Goal: Task Accomplishment & Management: Complete application form

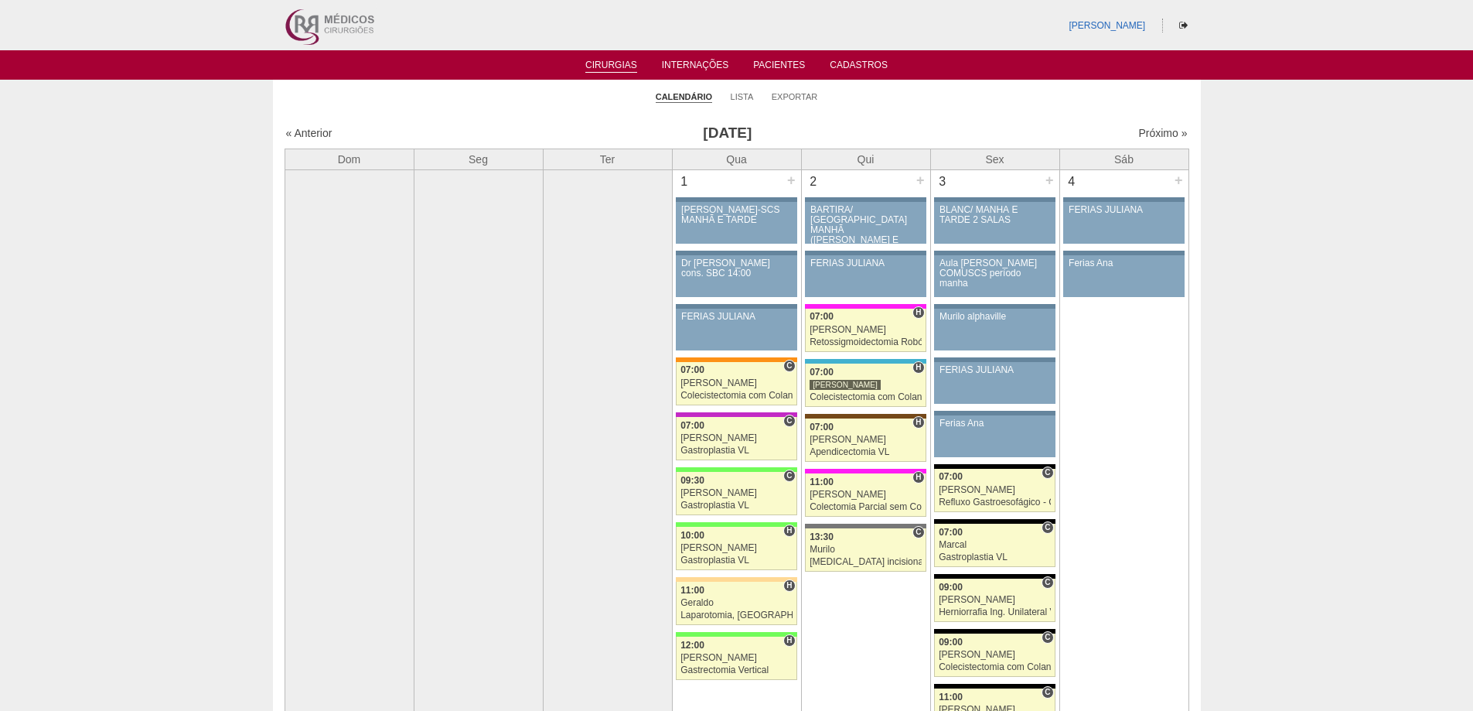
scroll to position [77, 0]
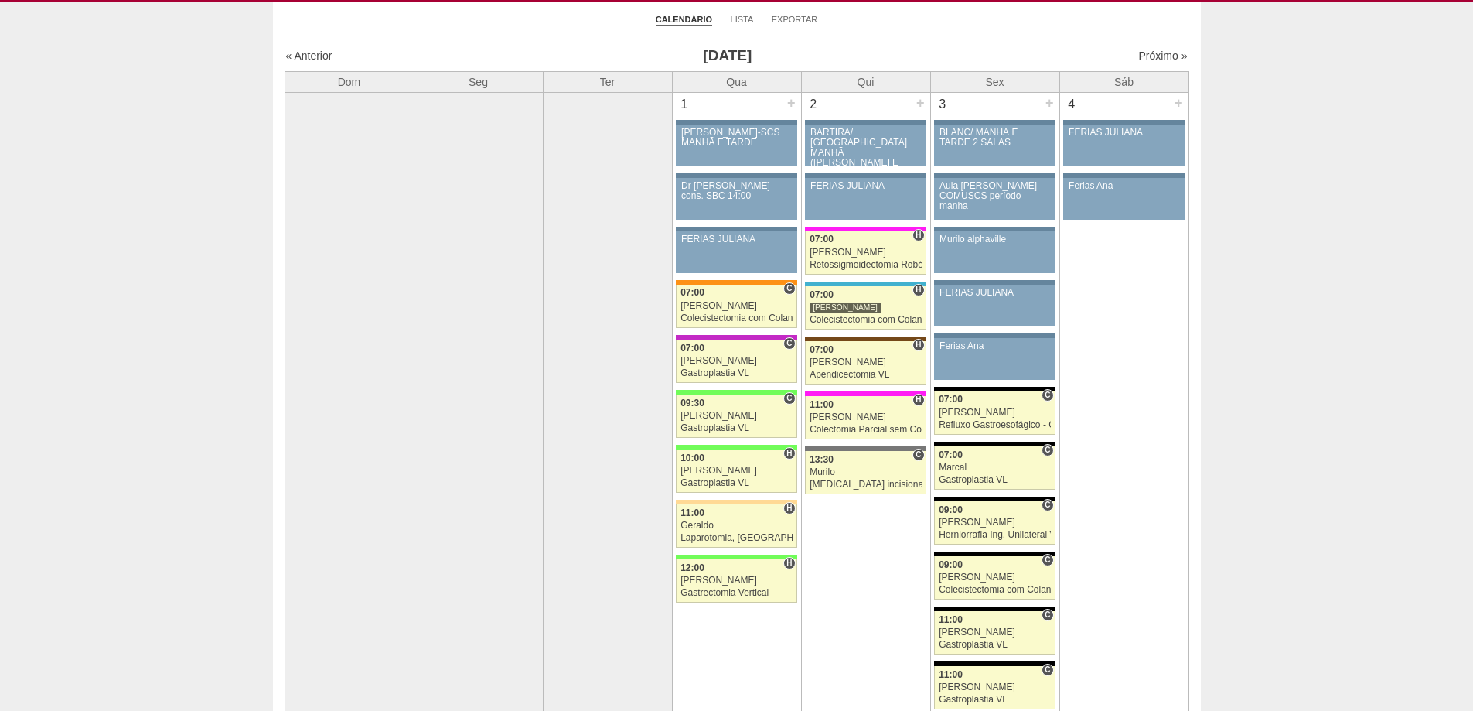
click at [1135, 47] on div "« Anterior Outubro 2025 Próximo »" at bounding box center [737, 58] width 905 height 25
click at [1138, 55] on link "Próximo »" at bounding box center [1162, 55] width 49 height 12
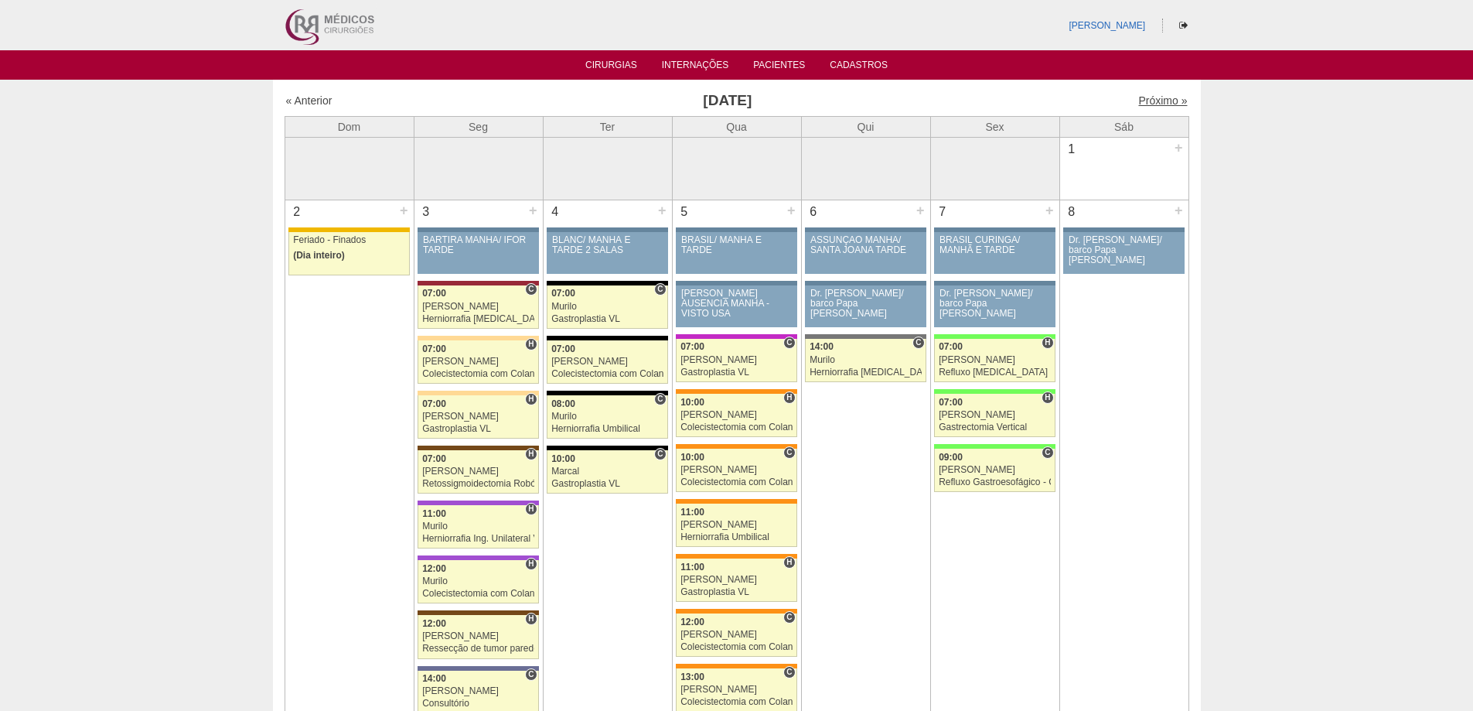
click at [1144, 98] on link "Próximo »" at bounding box center [1162, 100] width 49 height 12
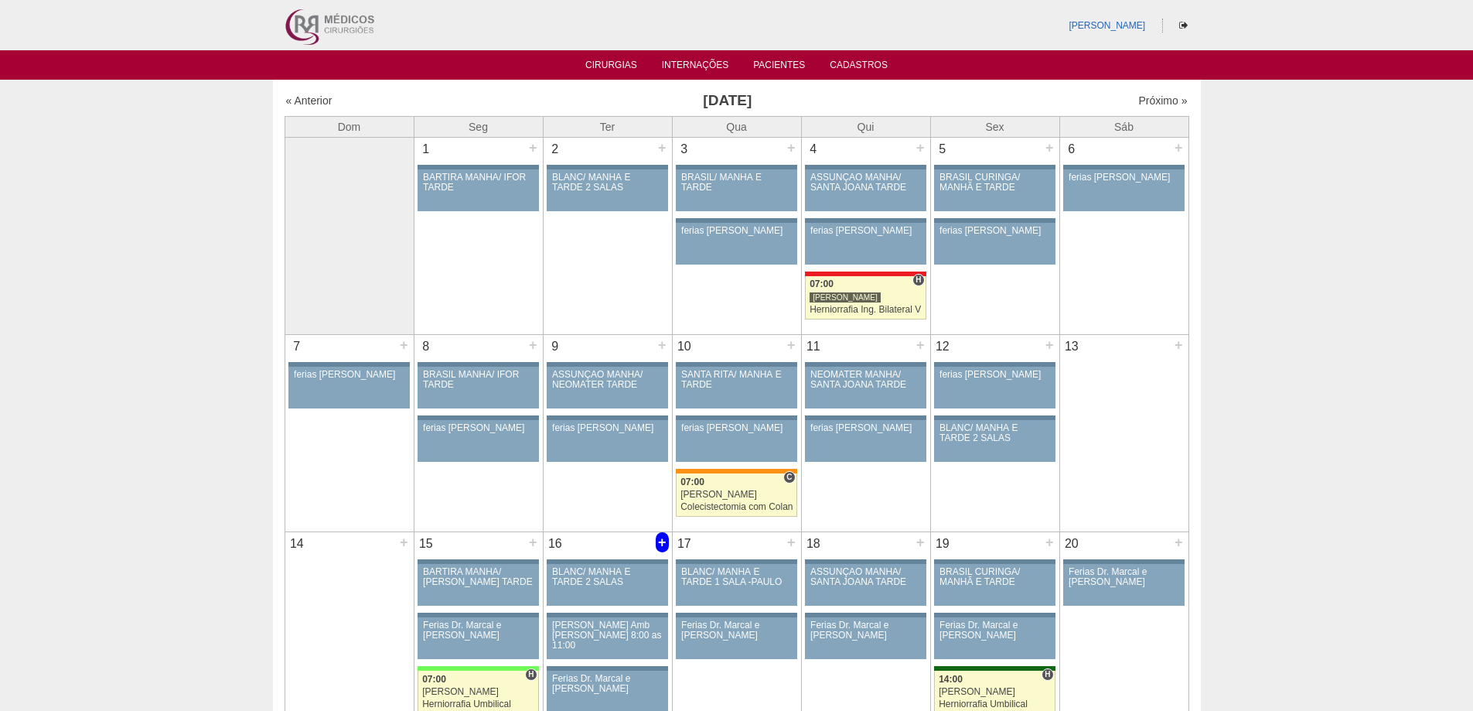
click at [656, 540] on div "+" at bounding box center [662, 542] width 13 height 20
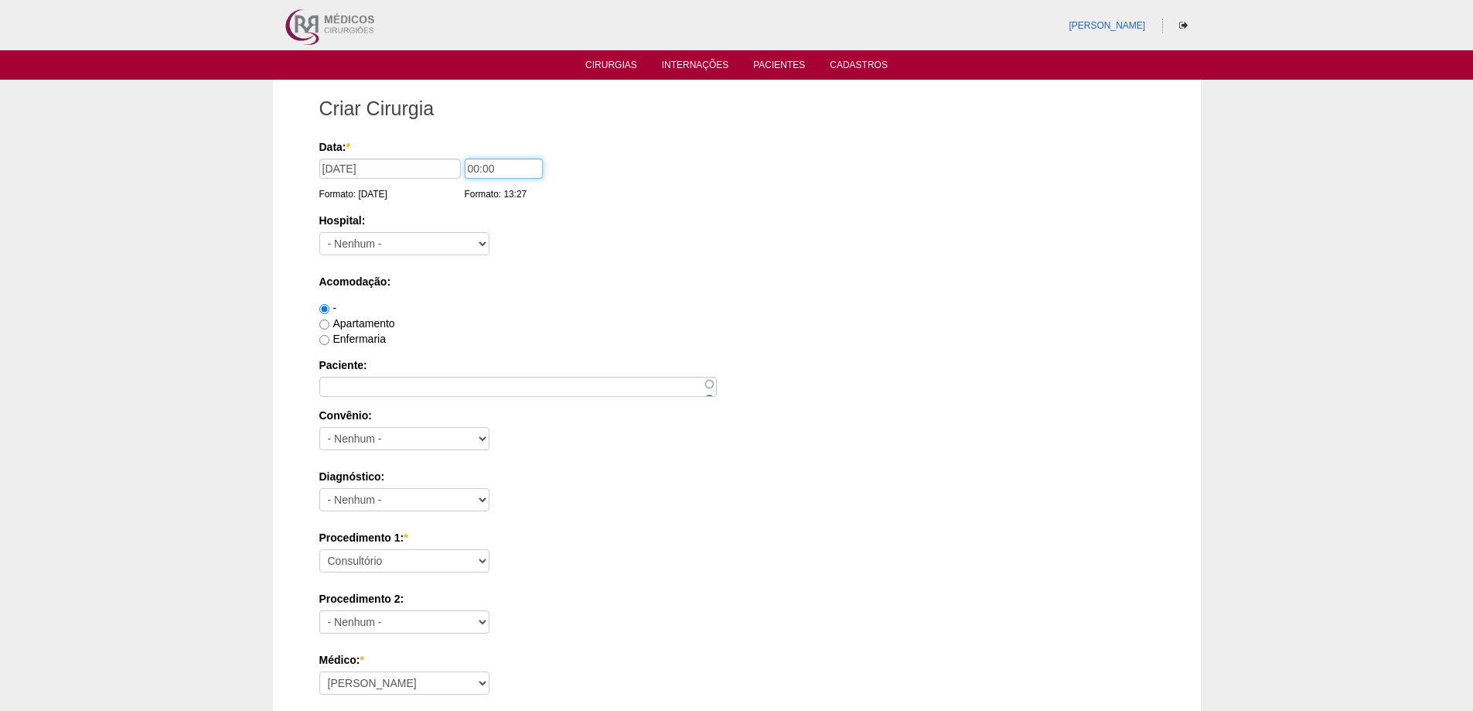
click at [472, 165] on input "00:00" at bounding box center [504, 169] width 78 height 20
type input "07:00"
click at [418, 246] on select "- Nenhum - 9 de Julho Albert Einstein Alvorada América Assunção Bartira Benefic…" at bounding box center [404, 243] width 170 height 23
select select "67"
click at [319, 232] on select "- Nenhum - 9 de Julho Albert Einstein Alvorada América Assunção Bartira Benefic…" at bounding box center [404, 243] width 170 height 23
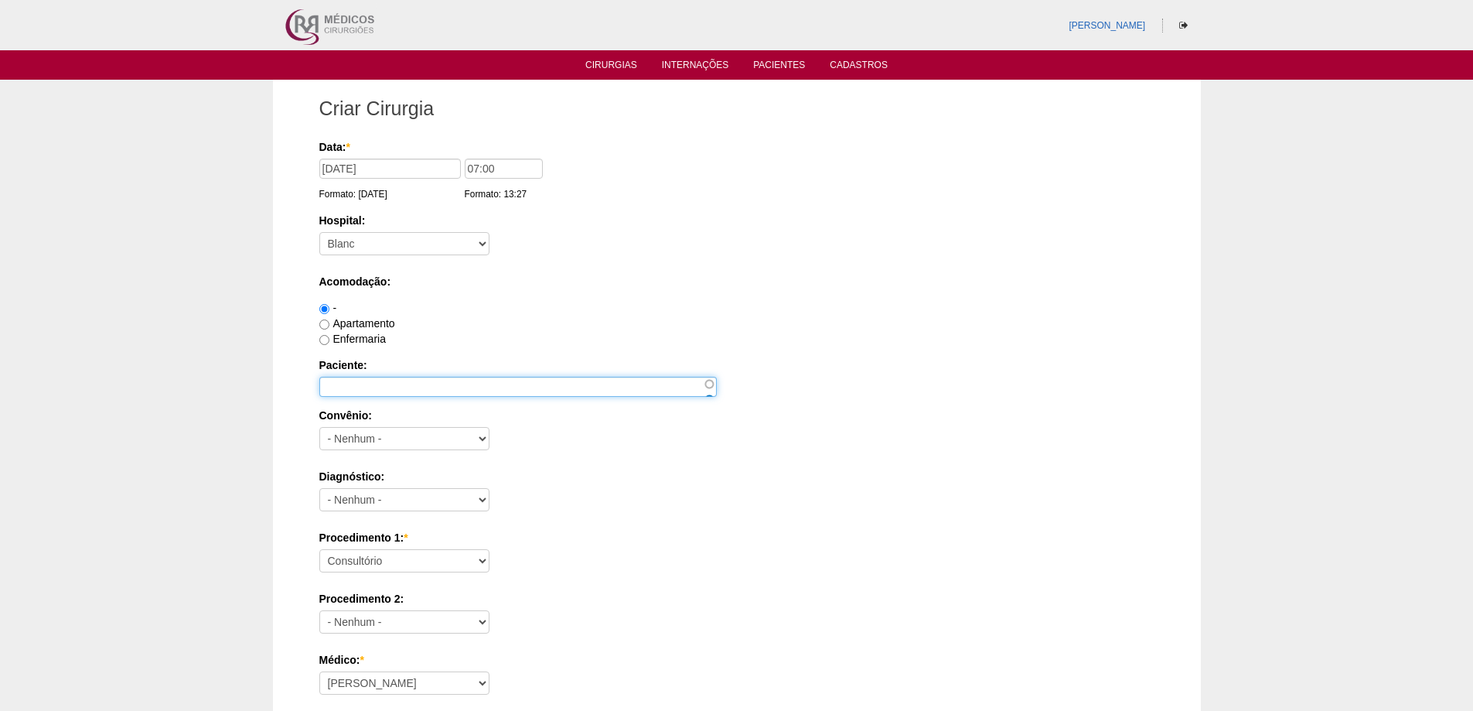
click at [362, 384] on input "Paciente:" at bounding box center [517, 387] width 397 height 20
type input "Francisco Barboza Rodrigues"
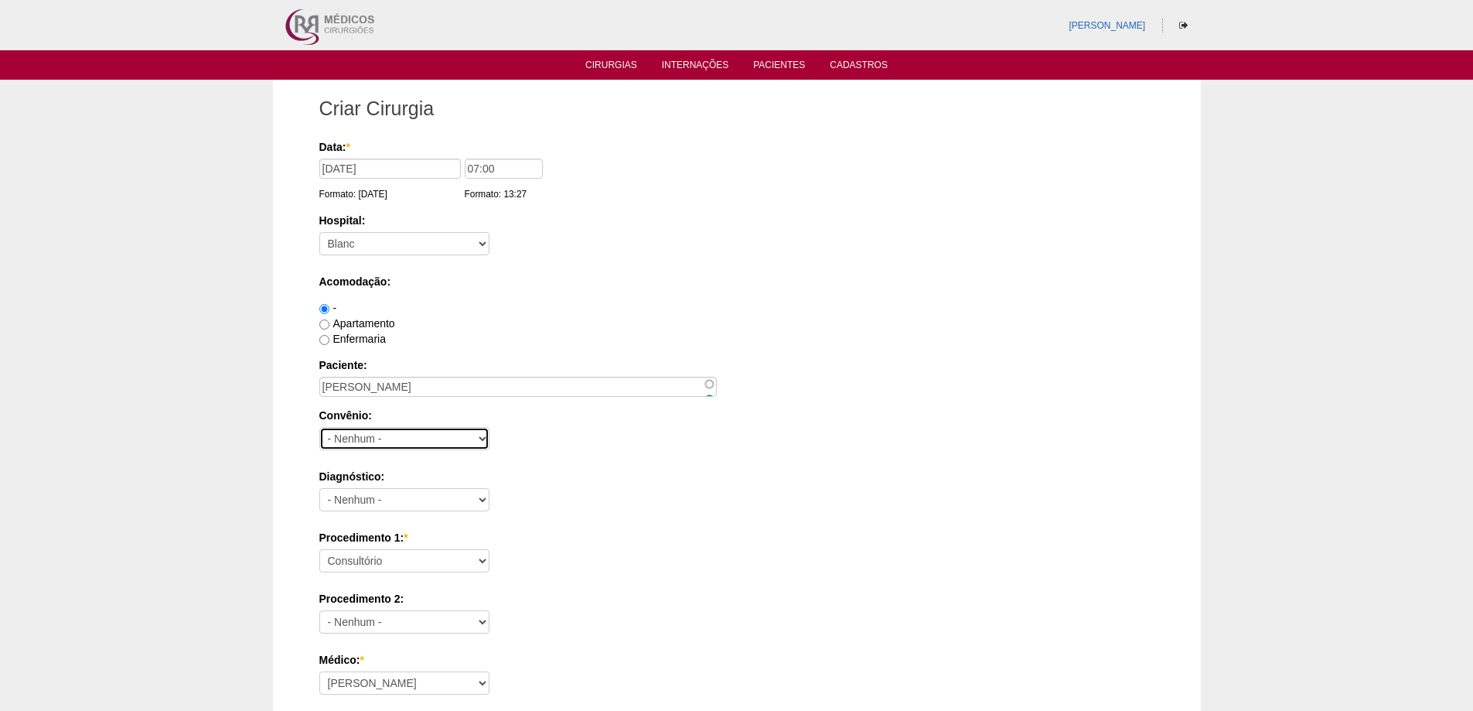
click at [357, 429] on select "- Nenhum - Abet Afresp Allianz Amil Blue Life Caasp Cabesp Caixa de Pensões Car…" at bounding box center [404, 438] width 170 height 23
select select "8907"
click at [319, 427] on select "- Nenhum - Abet Afresp Allianz Amil Blue Life Caasp Cabesp Caixa de Pensões Car…" at bounding box center [404, 438] width 170 height 23
click at [380, 496] on select "- Nenhum - Abdome Agudo Abscesso Hepático Abscesso Perianal Abscesso Peritoneal…" at bounding box center [404, 499] width 170 height 23
select select "3704"
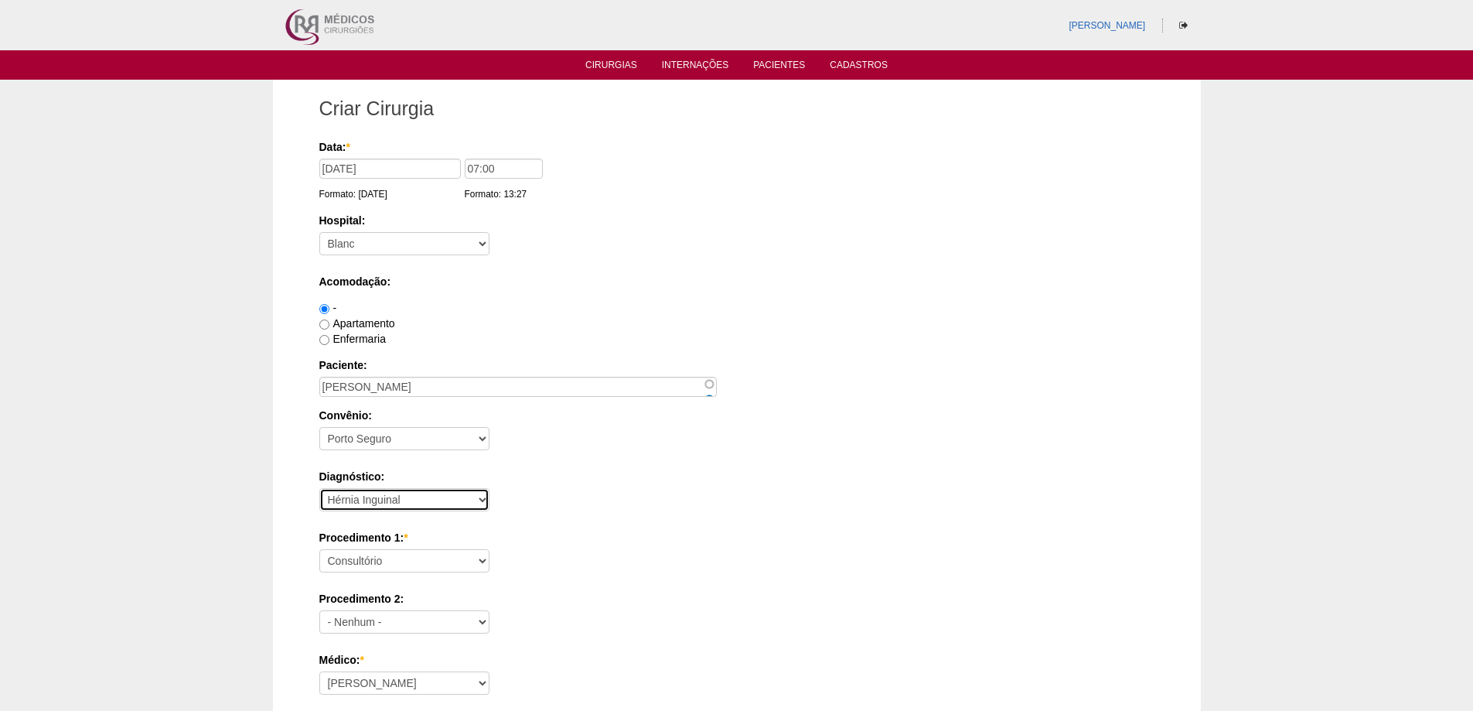
click at [319, 488] on select "- Nenhum - Abdome Agudo Abscesso Hepático Abscesso Perianal Abscesso Peritoneal…" at bounding box center [404, 499] width 170 height 23
click at [407, 559] on select "Consultório Abscesso Hepático - Drenagem Abscesso perianal Amputação Abdômino P…" at bounding box center [404, 560] width 170 height 23
select select "4911"
click at [319, 549] on select "Consultório Abscesso Hepático - Drenagem Abscesso perianal Amputação Abdômino P…" at bounding box center [404, 560] width 170 height 23
click at [418, 623] on select "- Nenhum - Consultório Abscesso Hepático - Drenagem Abscesso perianal Amputação…" at bounding box center [404, 621] width 170 height 23
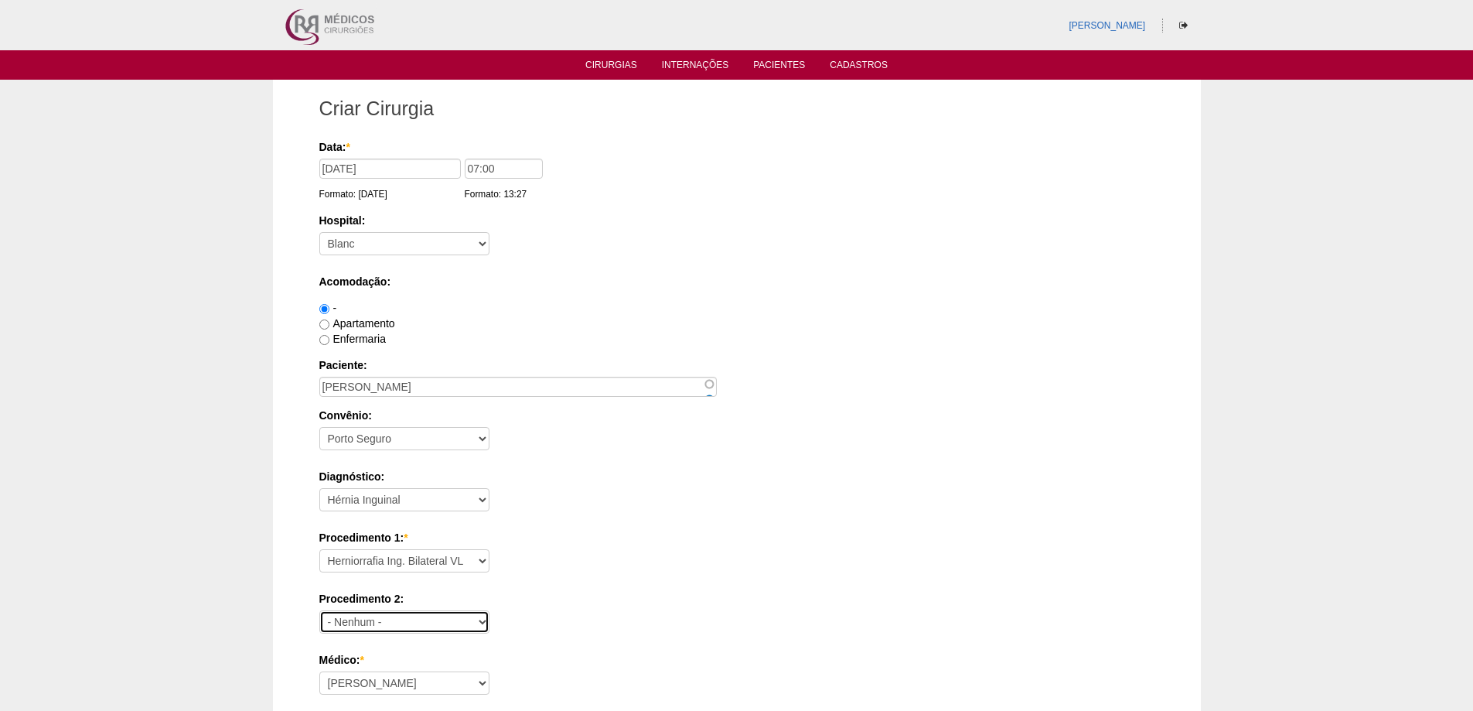
select select "3740"
click at [319, 610] on select "- Nenhum - Consultório Abscesso Hepático - Drenagem Abscesso perianal Amputação…" at bounding box center [404, 621] width 170 height 23
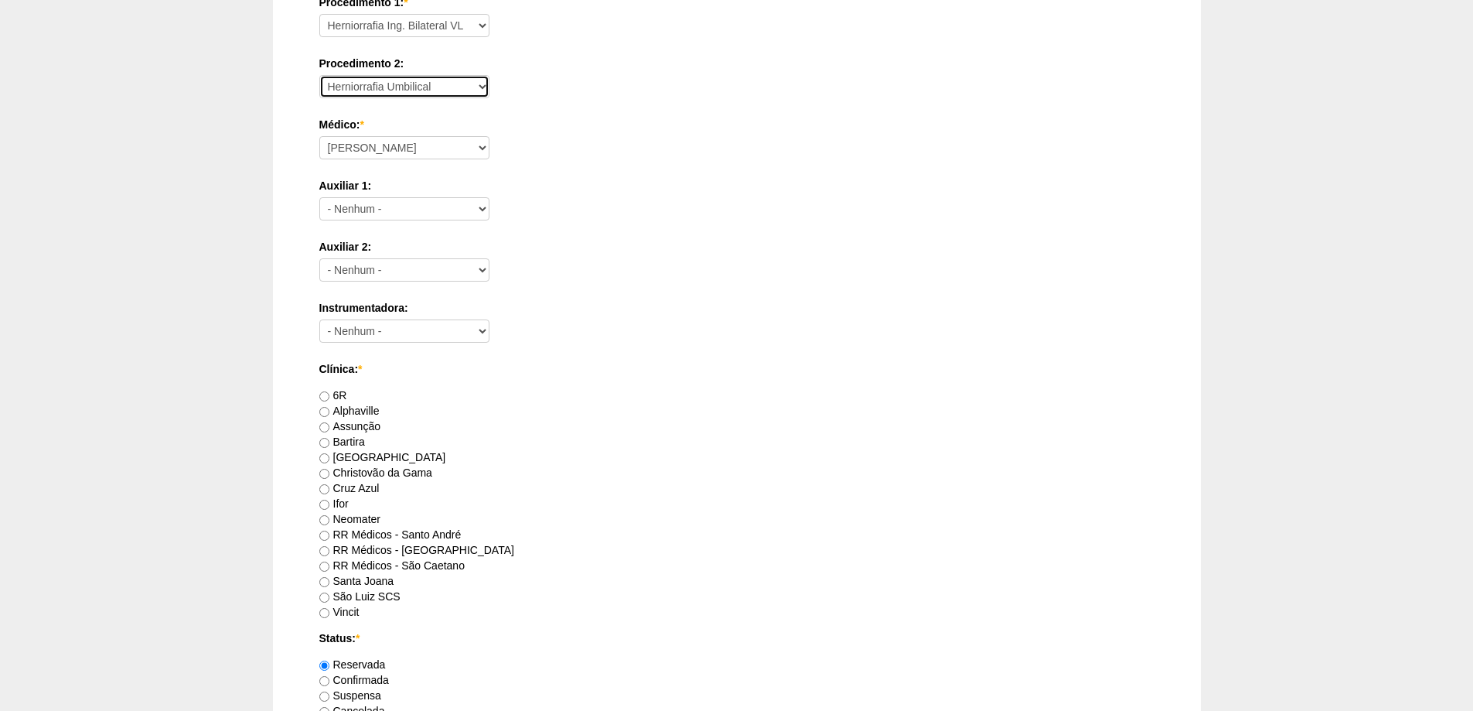
scroll to position [541, 0]
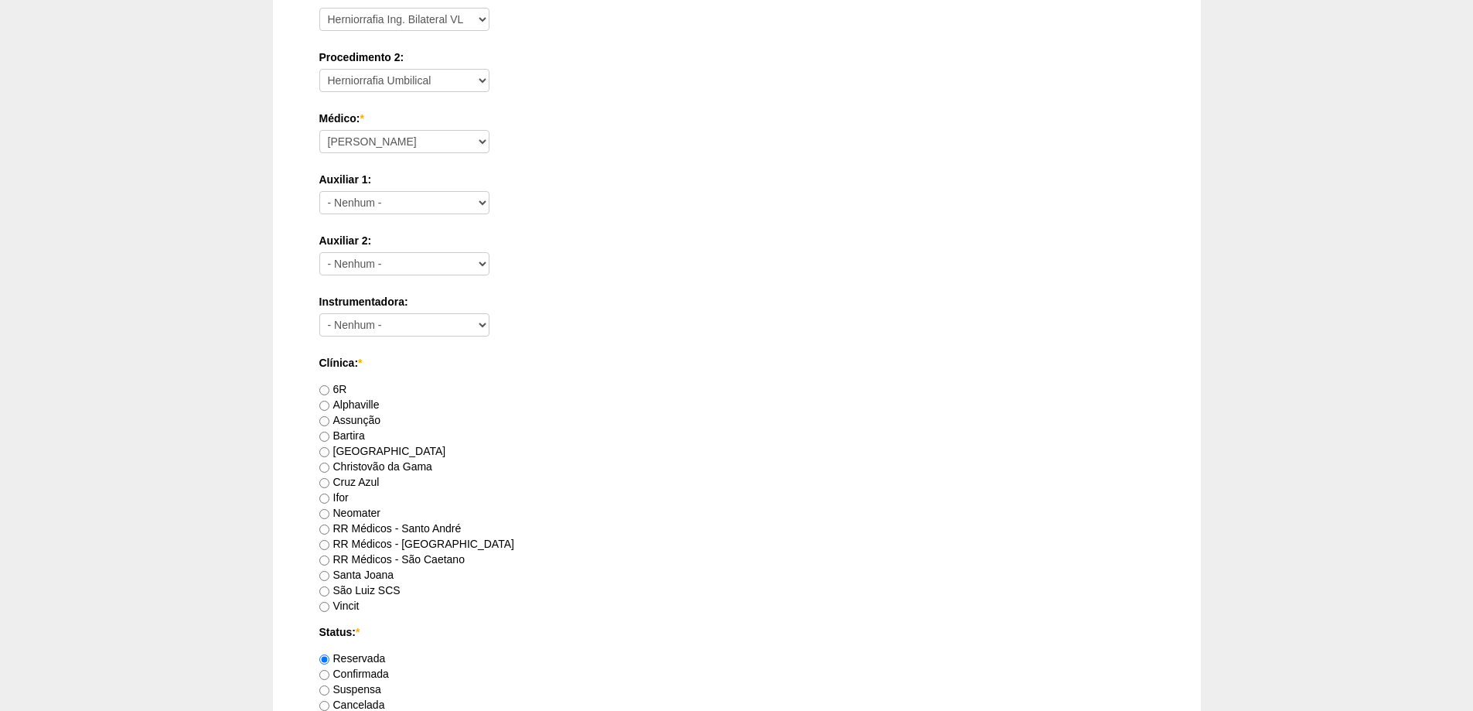
click at [406, 540] on label "RR Médicos - São Bernardo do Campo" at bounding box center [416, 543] width 195 height 12
click at [329, 540] on input "RR Médicos - São Bernardo do Campo" at bounding box center [324, 545] width 10 height 10
radio input "true"
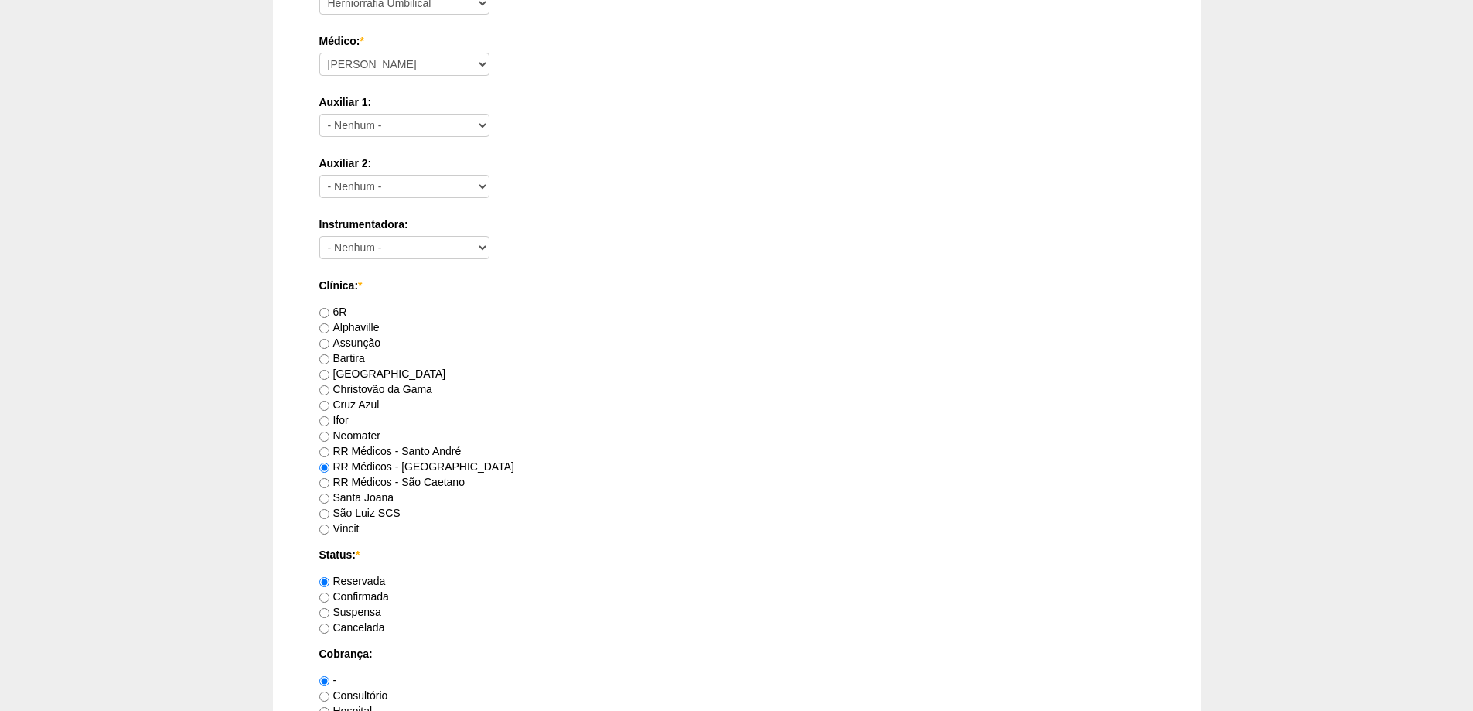
click at [356, 596] on label "Confirmada" at bounding box center [354, 596] width 70 height 12
click at [329, 596] on input "Confirmada" at bounding box center [324, 597] width 10 height 10
radio input "true"
click at [353, 581] on label "Reservada" at bounding box center [352, 581] width 66 height 12
click at [329, 581] on input "Reservada" at bounding box center [324, 582] width 10 height 10
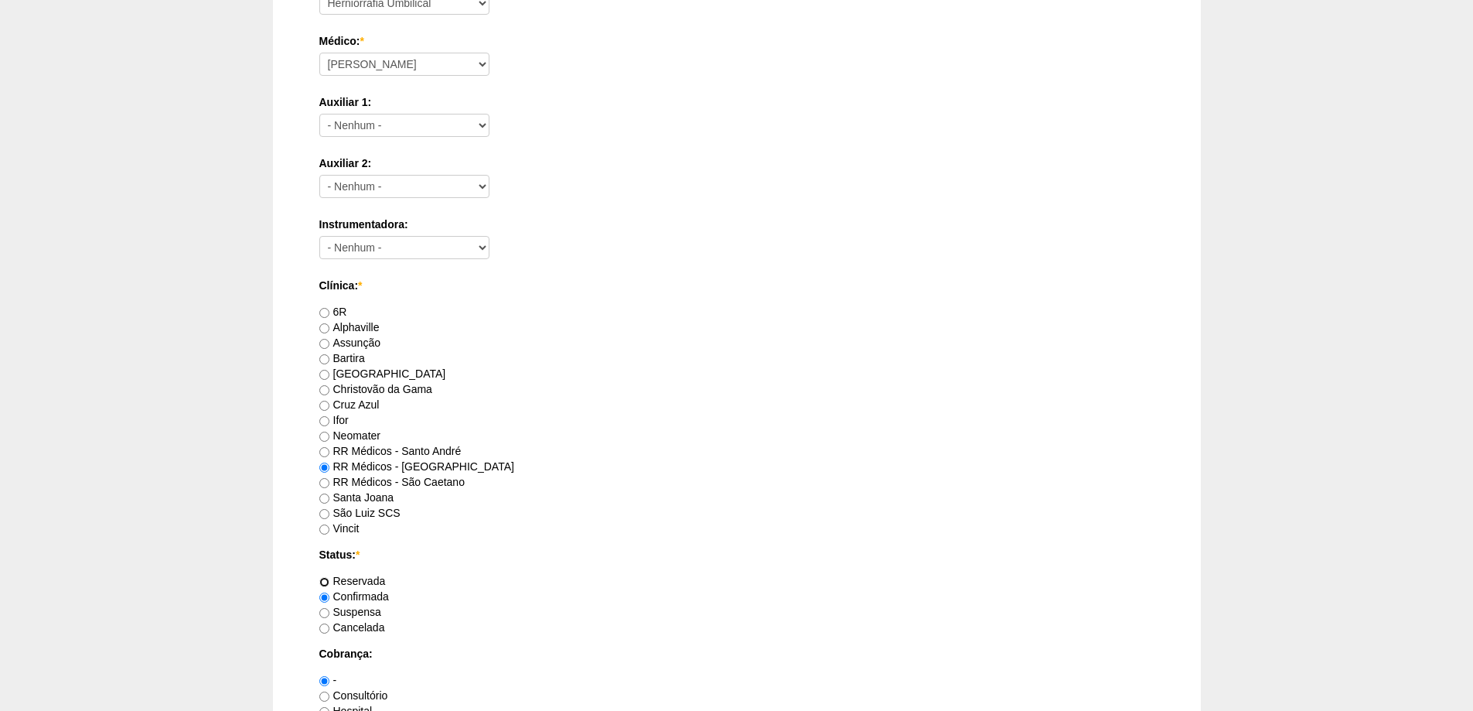
radio input "true"
click at [340, 595] on label "Confirmada" at bounding box center [354, 596] width 70 height 12
click at [329, 595] on input "Confirmada" at bounding box center [324, 597] width 10 height 10
radio input "true"
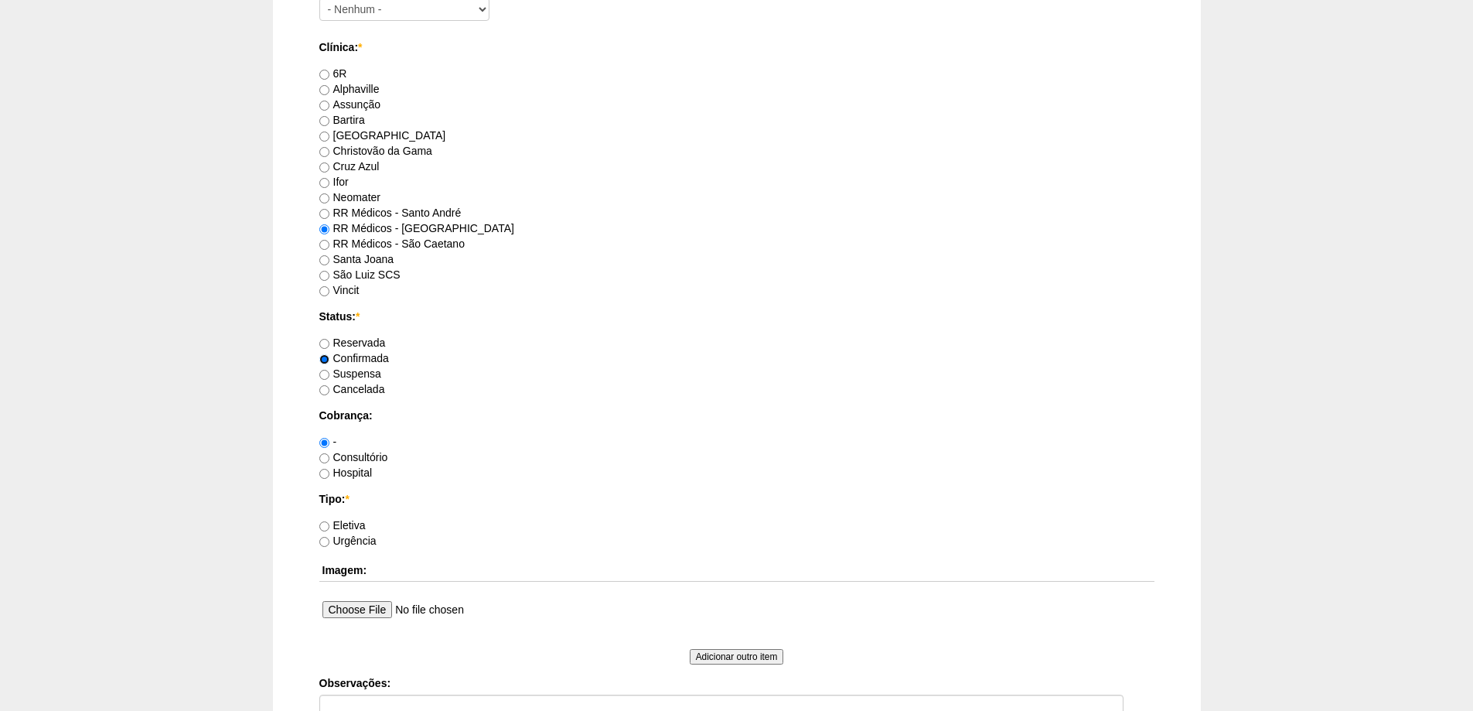
scroll to position [928, 0]
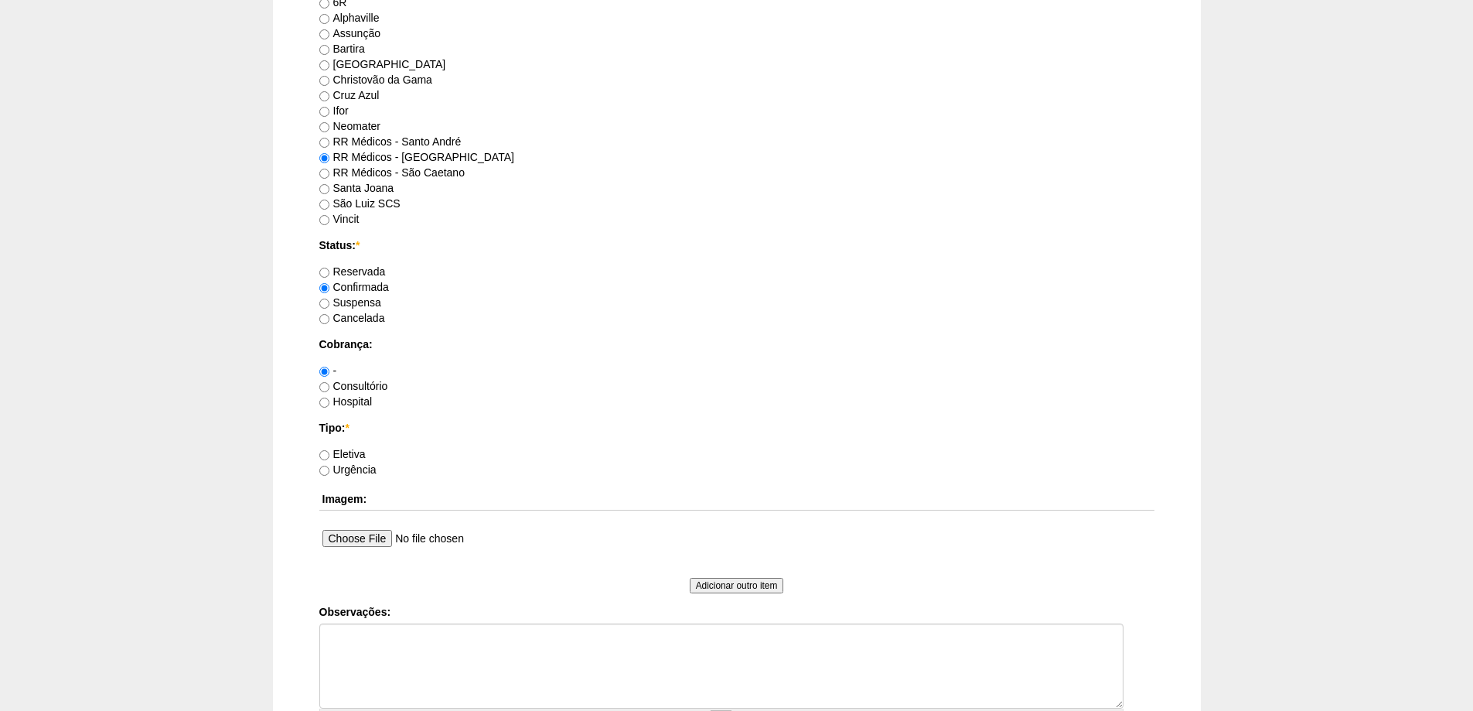
click at [356, 269] on label "Reservada" at bounding box center [352, 271] width 66 height 12
click at [329, 269] on input "Reservada" at bounding box center [324, 273] width 10 height 10
radio input "true"
click at [356, 387] on label "Consultório" at bounding box center [353, 386] width 69 height 12
click at [329, 387] on input "Consultório" at bounding box center [324, 387] width 10 height 10
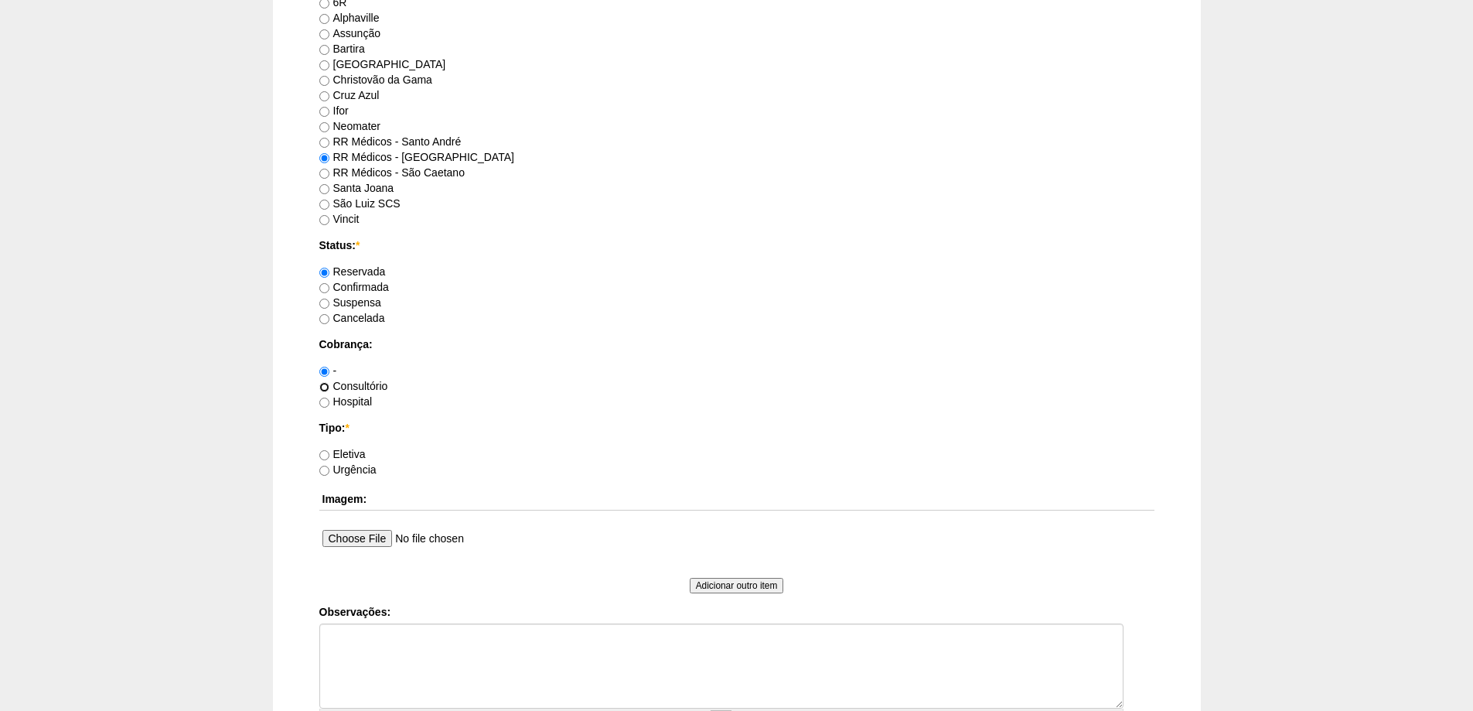
radio input "true"
click at [343, 452] on label "Eletiva" at bounding box center [342, 454] width 46 height 12
click at [329, 452] on input "Eletiva" at bounding box center [324, 455] width 10 height 10
radio input "true"
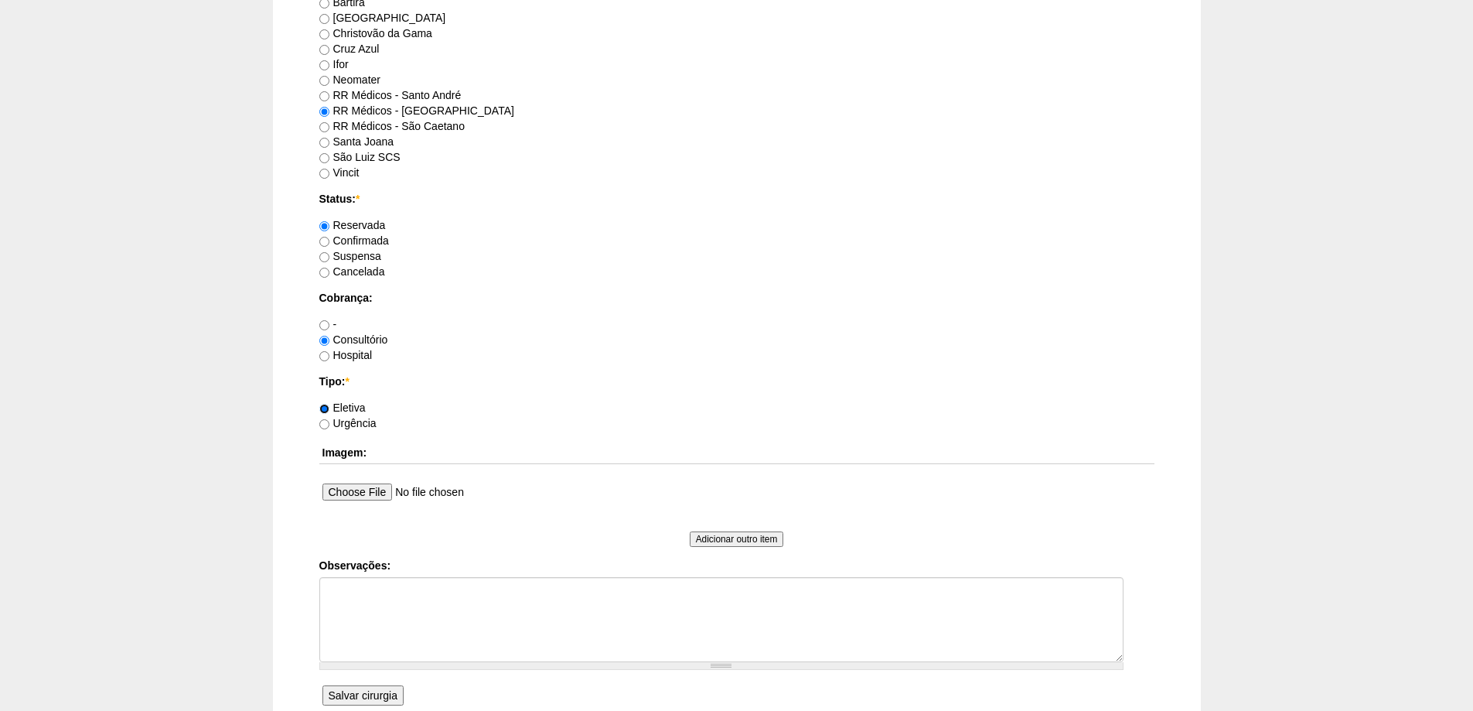
scroll to position [1121, 0]
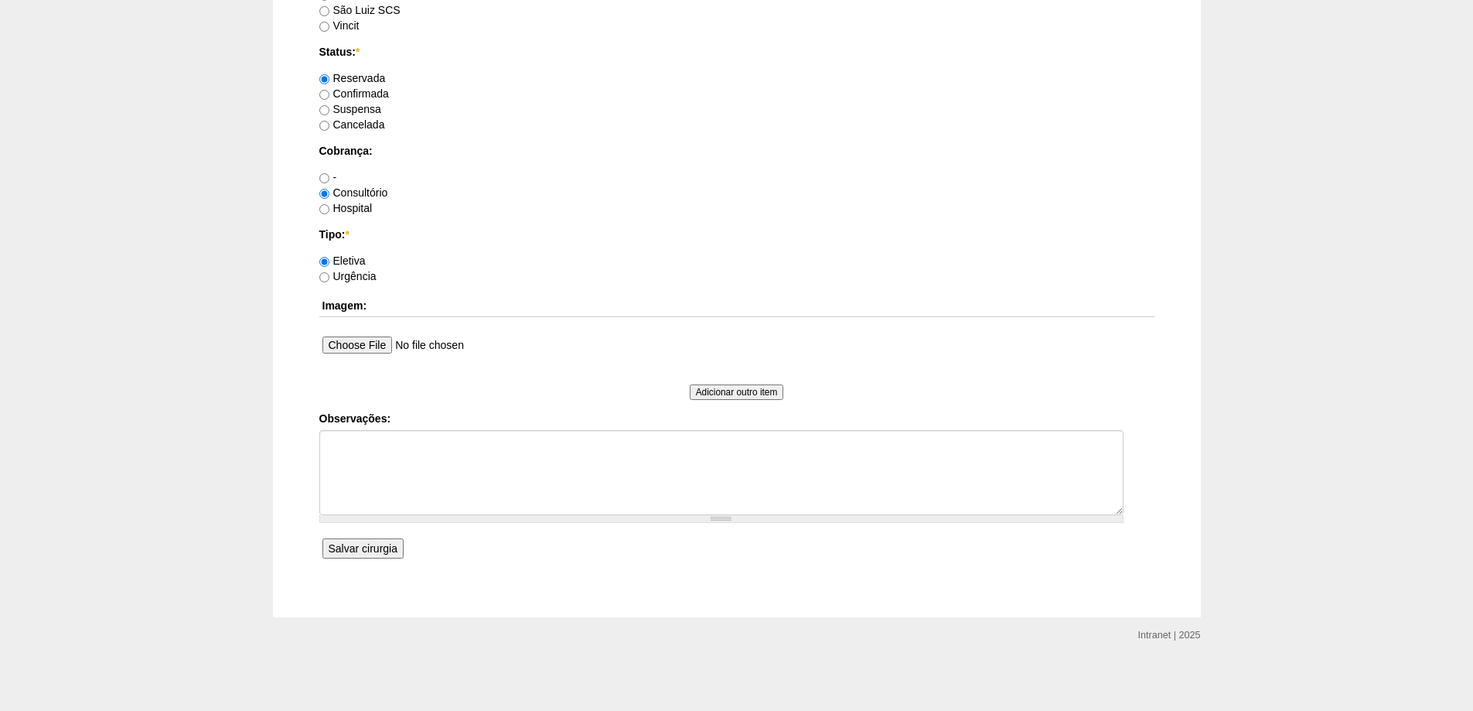
click at [361, 547] on input "Salvar cirurgia" at bounding box center [362, 548] width 81 height 20
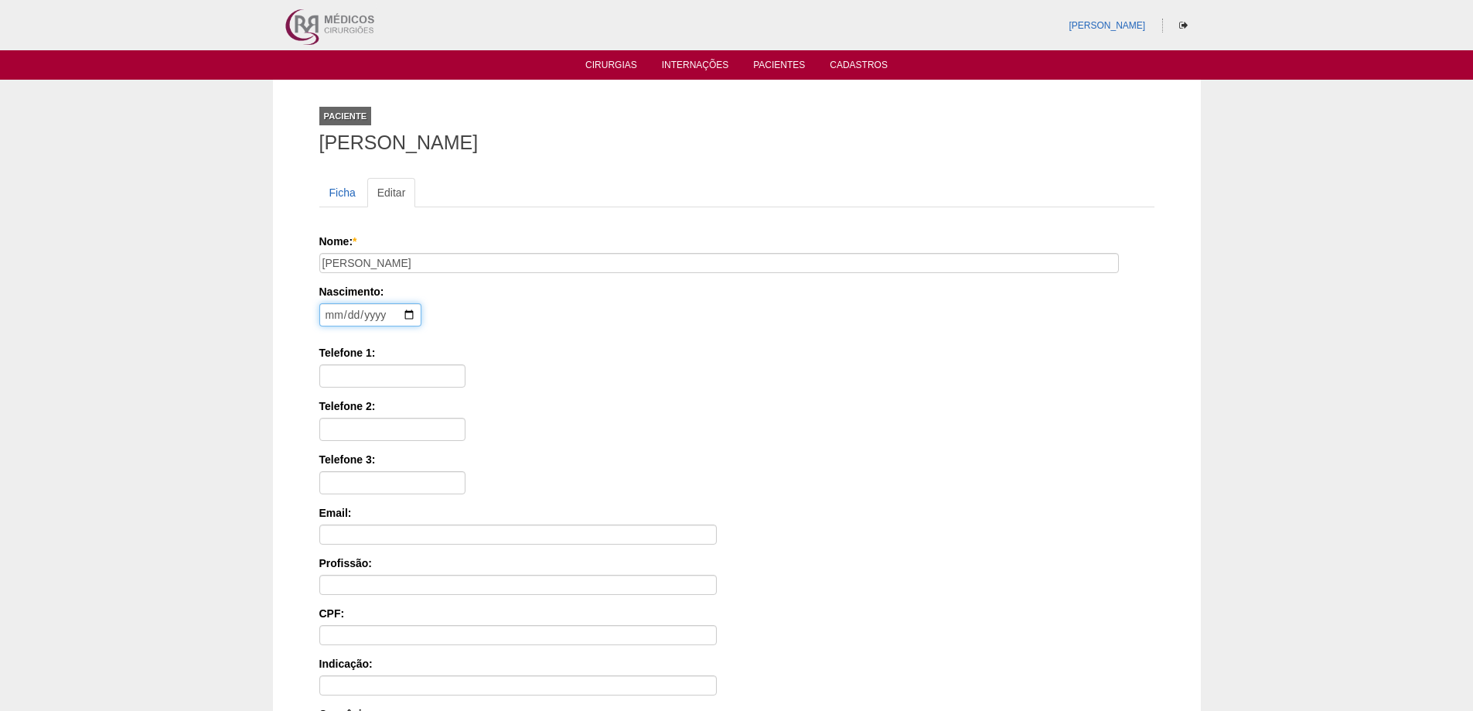
click at [333, 320] on input "date" at bounding box center [370, 314] width 102 height 23
type input "[DATE]"
click at [346, 384] on input "Telefone 1:" at bounding box center [392, 375] width 146 height 23
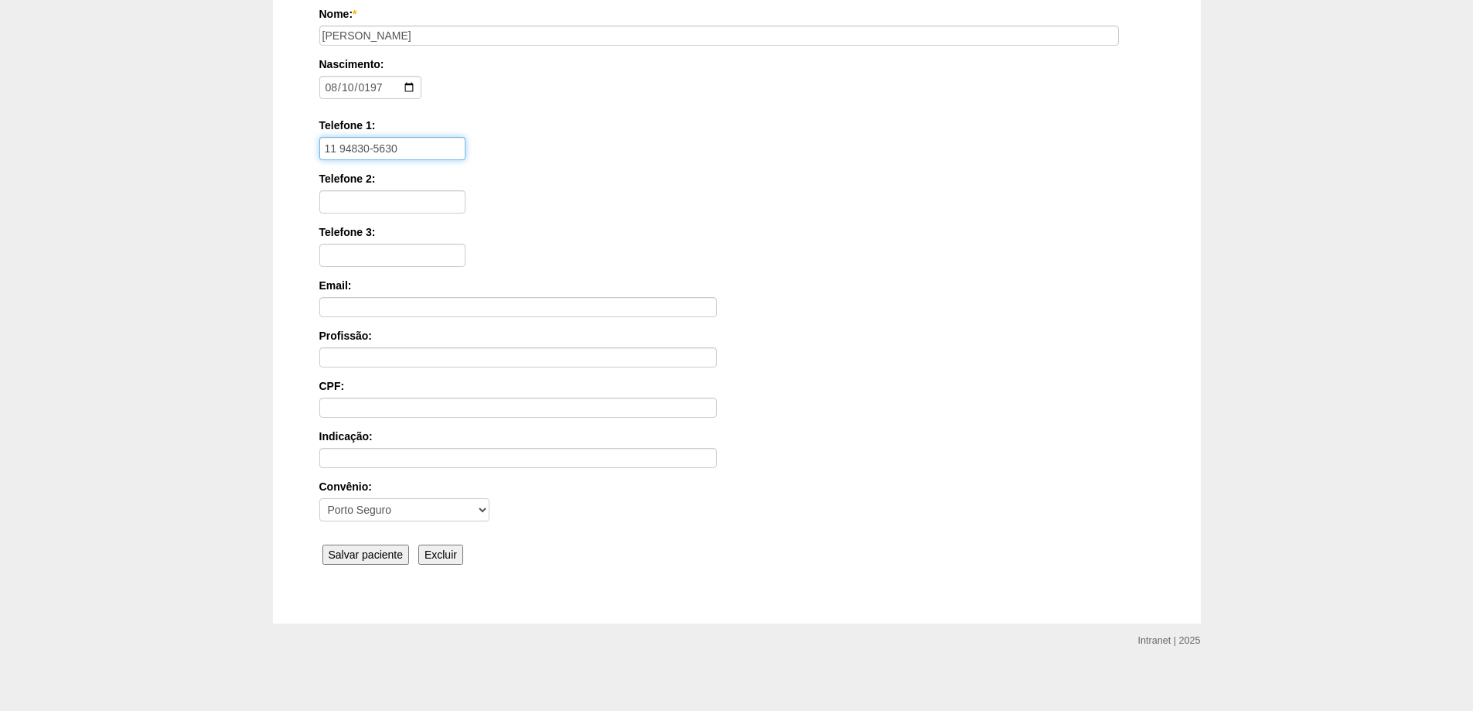
scroll to position [234, 0]
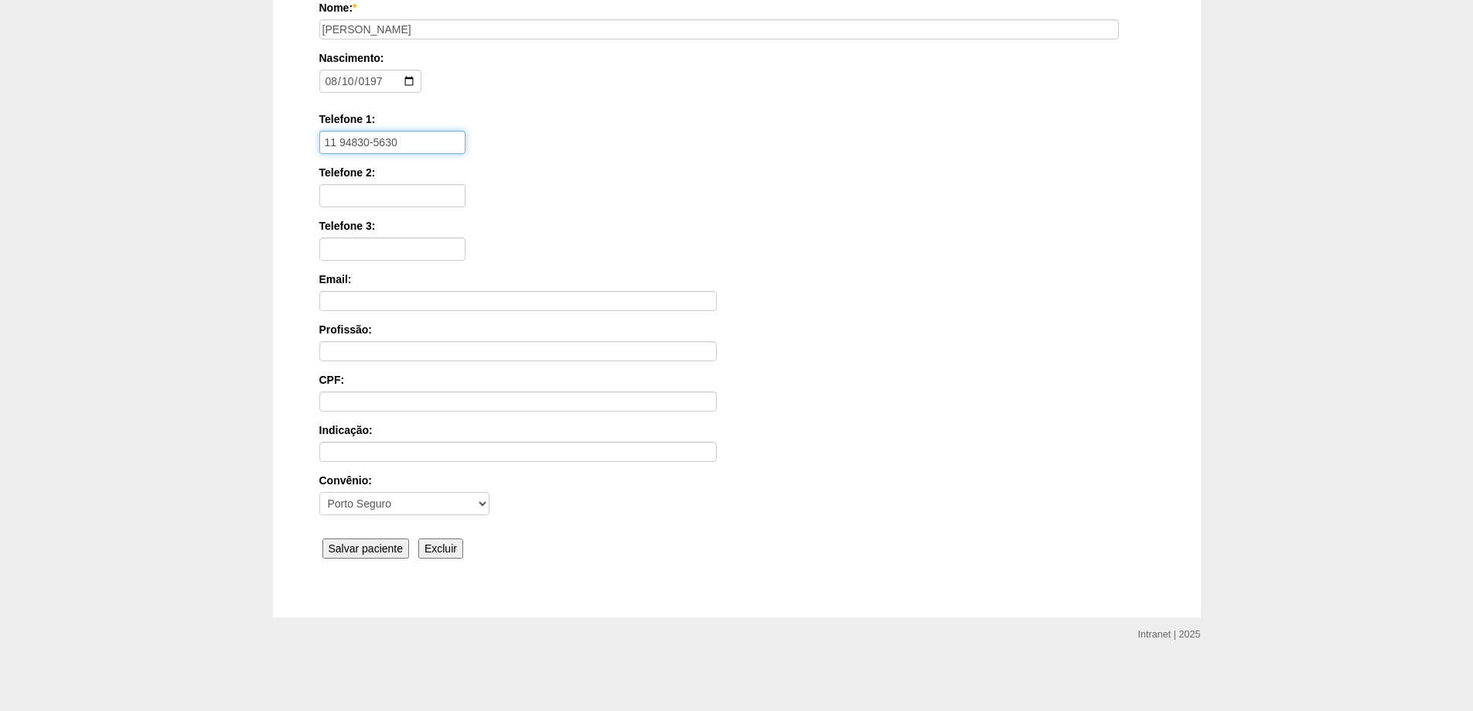
type input "11 94830-5630"
click at [356, 538] on input "Salvar paciente" at bounding box center [365, 548] width 87 height 20
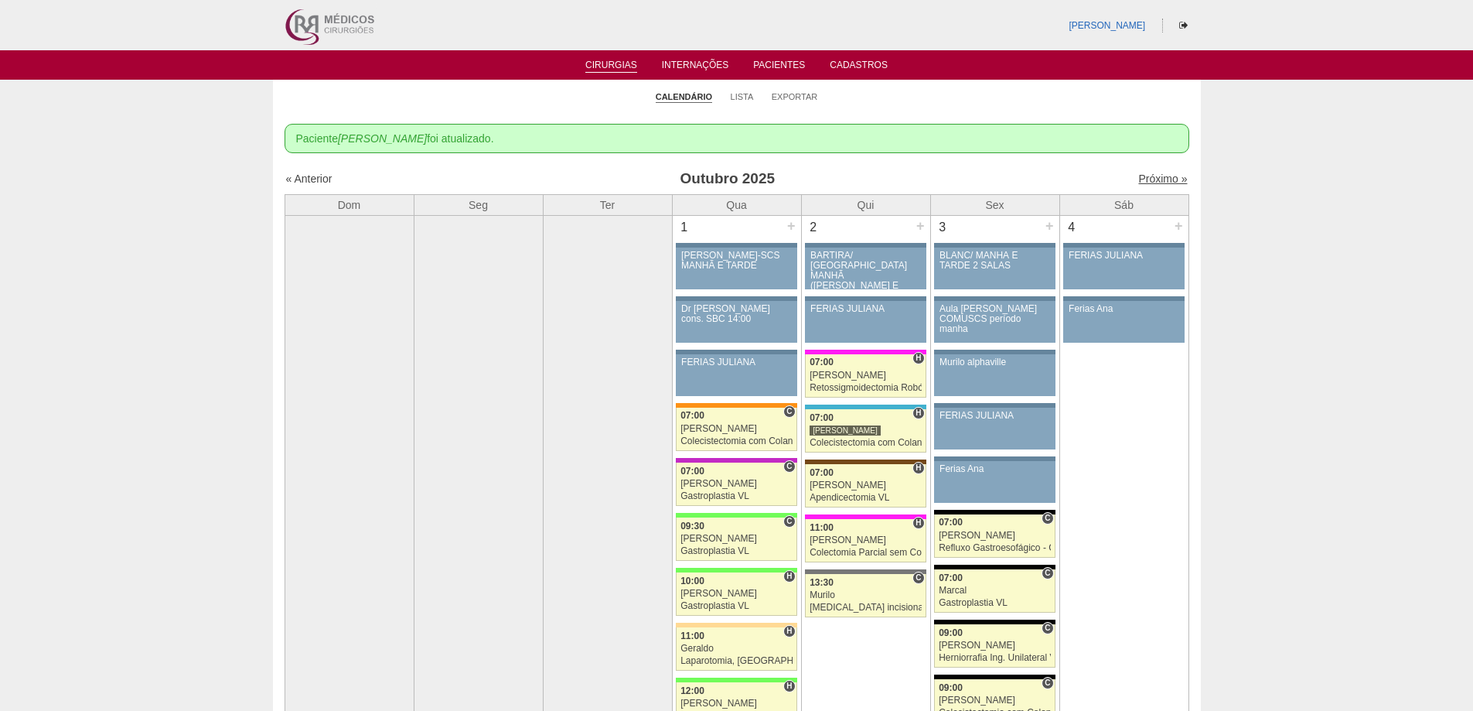
click at [1141, 177] on link "Próximo »" at bounding box center [1162, 178] width 49 height 12
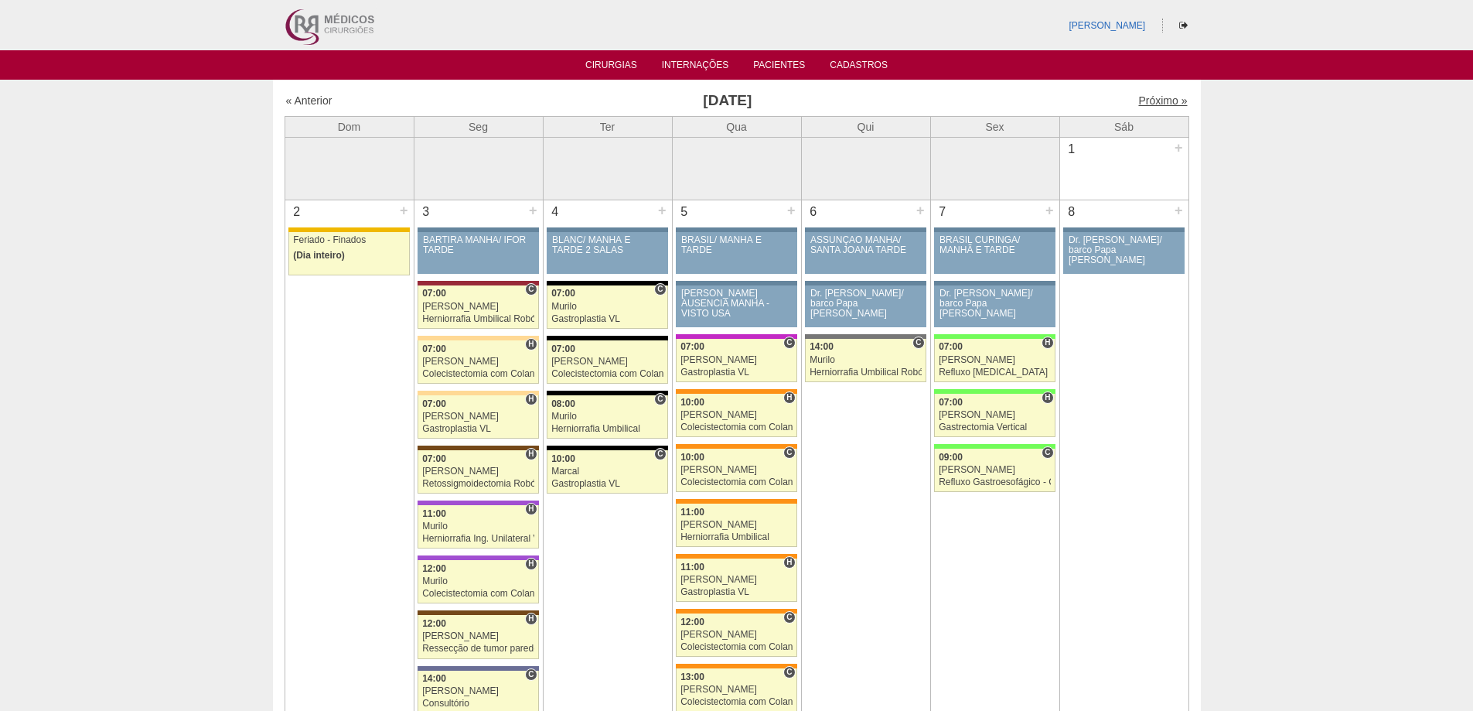
click at [1146, 97] on link "Próximo »" at bounding box center [1162, 100] width 49 height 12
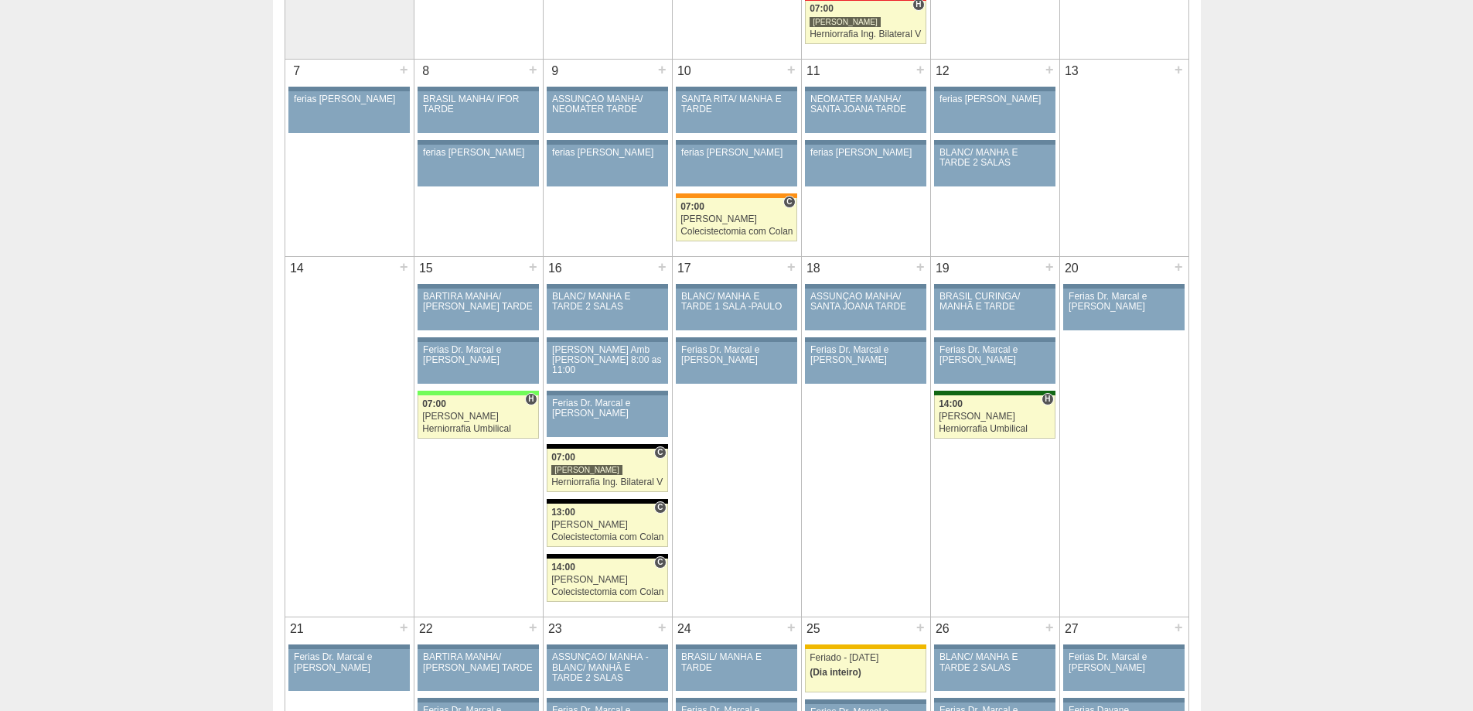
scroll to position [309, 0]
